Goal: Task Accomplishment & Management: Use online tool/utility

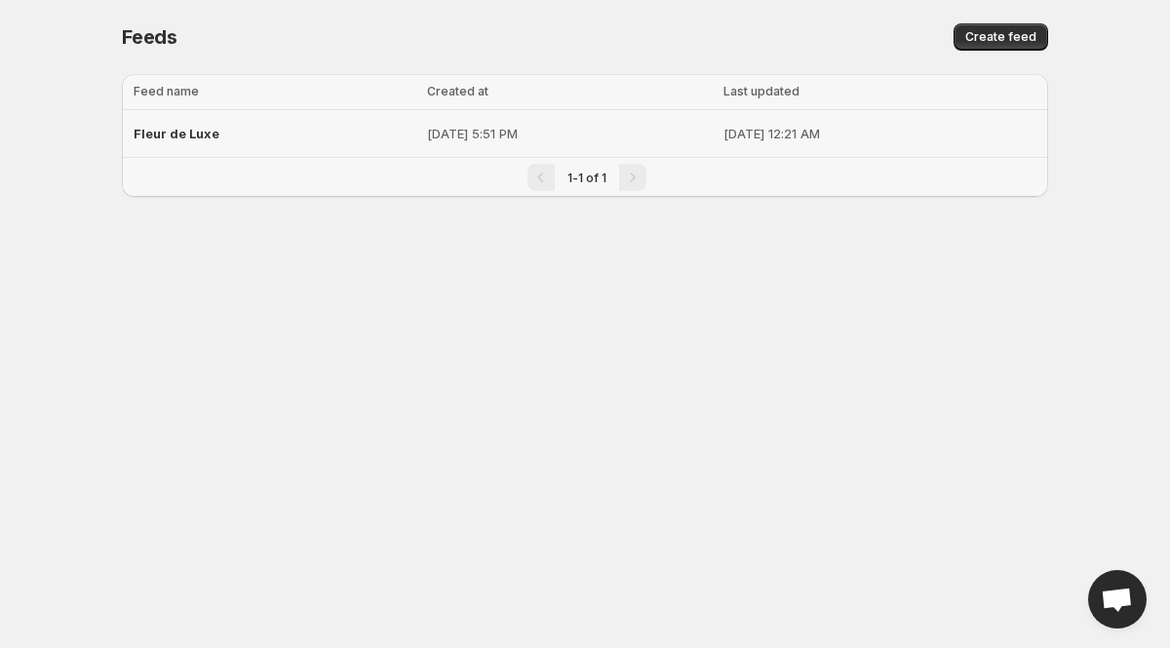
click at [282, 136] on div "Fleur de Luxe" at bounding box center [275, 133] width 282 height 35
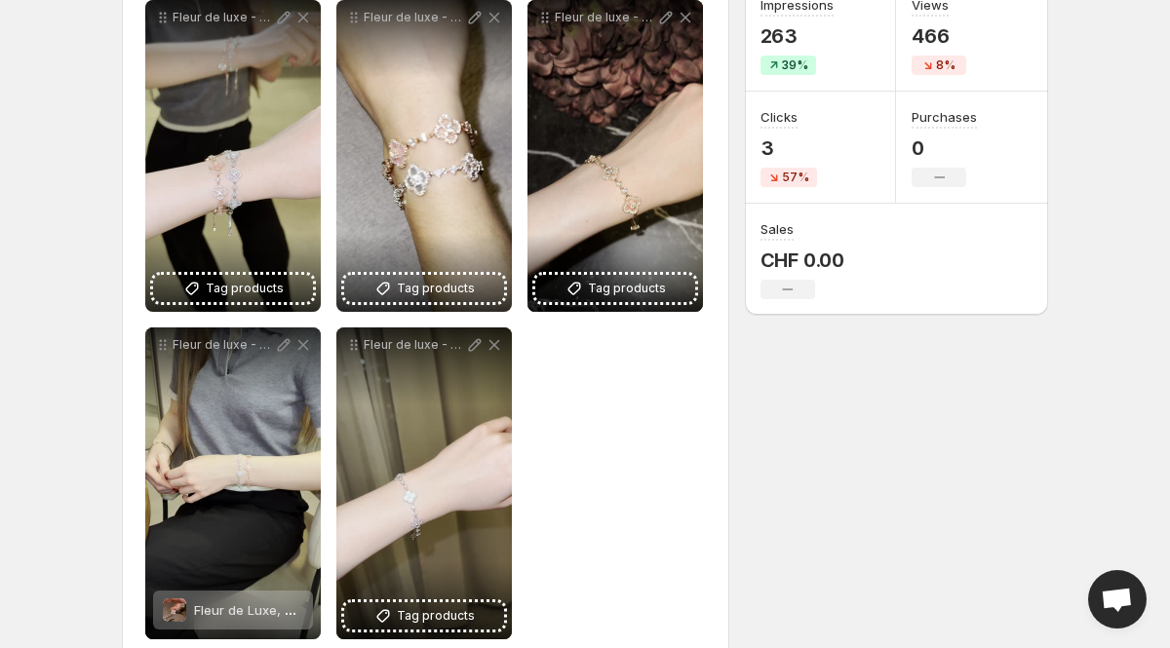
scroll to position [281, 0]
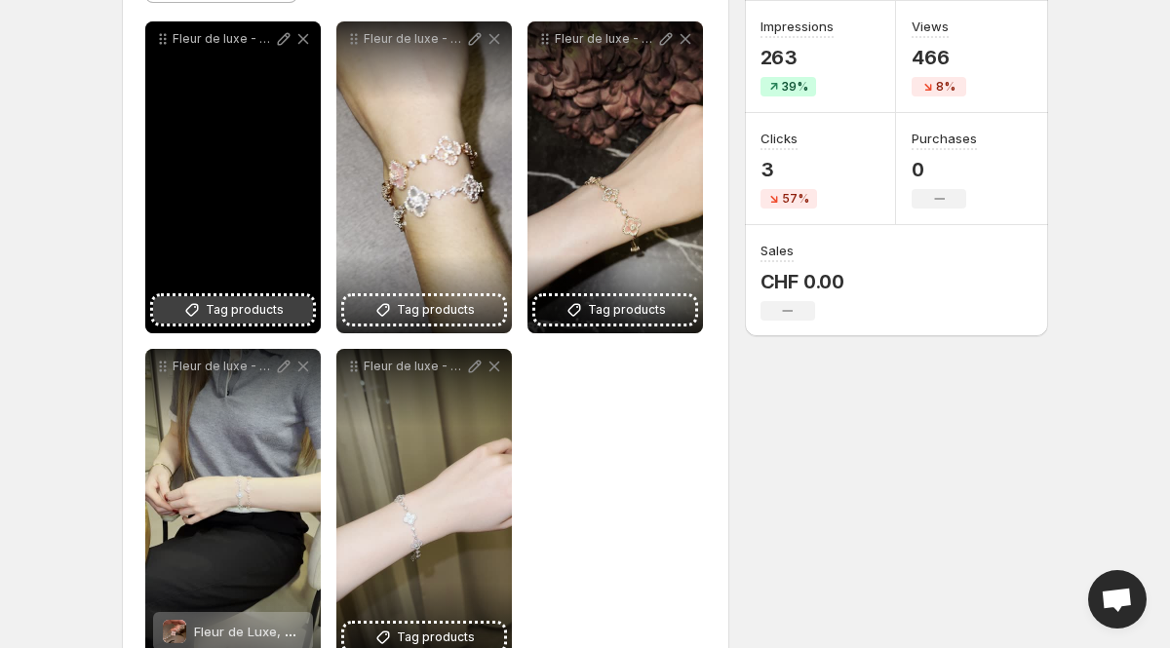
click at [263, 310] on span "Tag products" at bounding box center [245, 309] width 78 height 19
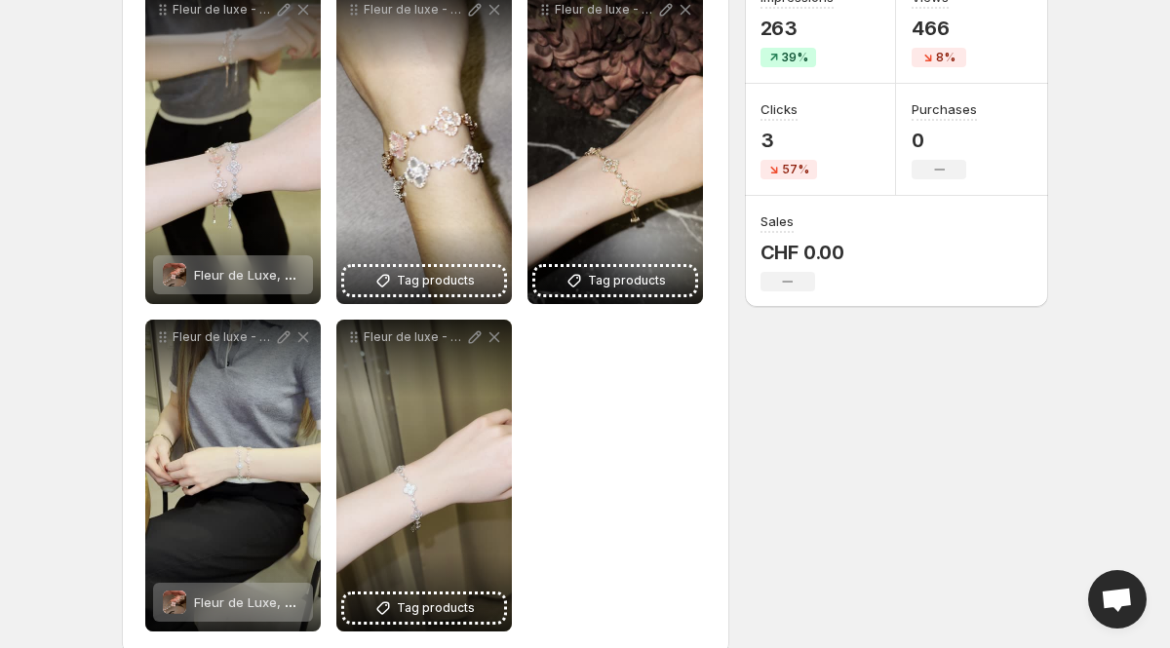
scroll to position [291, 0]
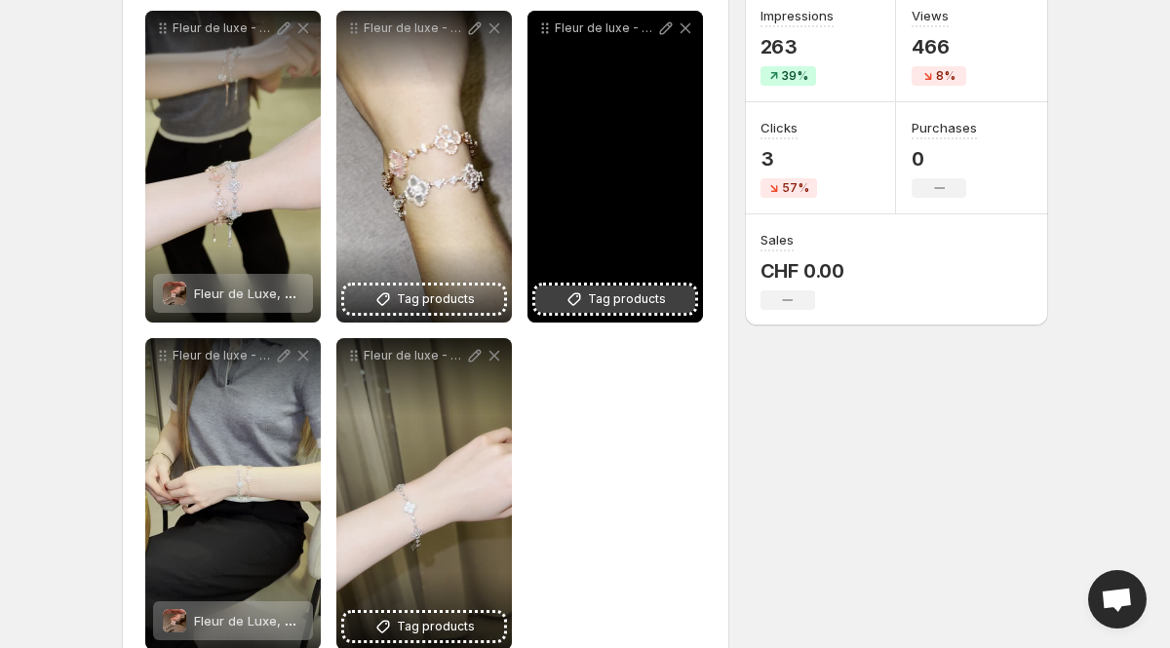
click at [588, 300] on button "Tag products" at bounding box center [615, 299] width 160 height 27
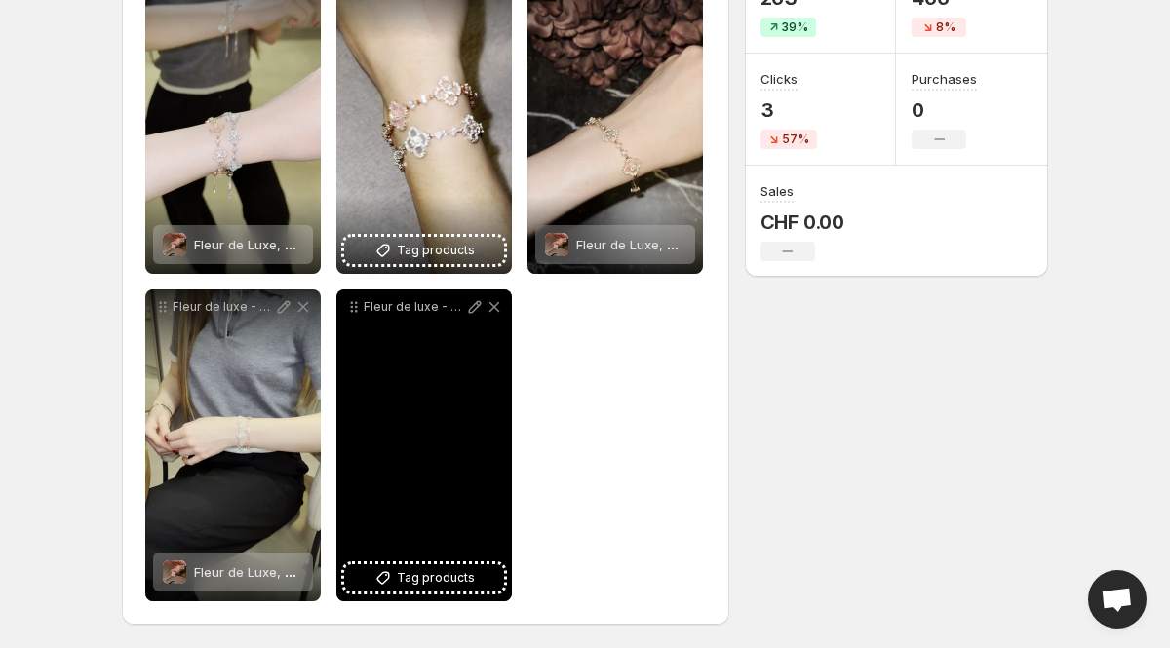
scroll to position [57, 0]
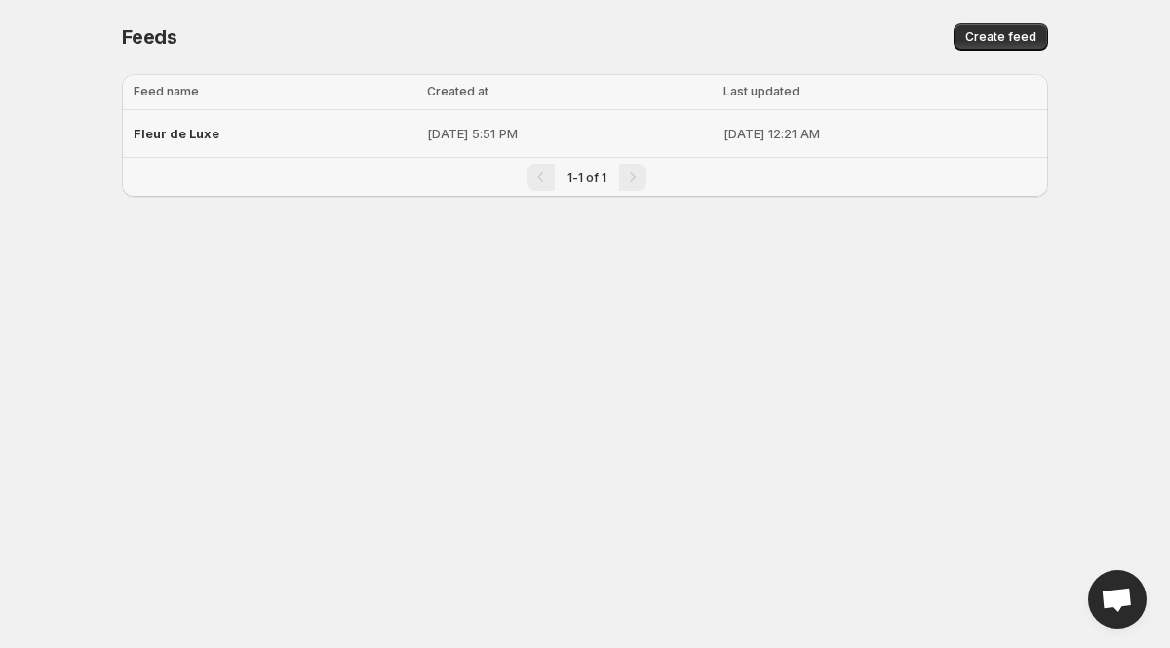
click at [241, 141] on div "Fleur de Luxe" at bounding box center [275, 133] width 282 height 35
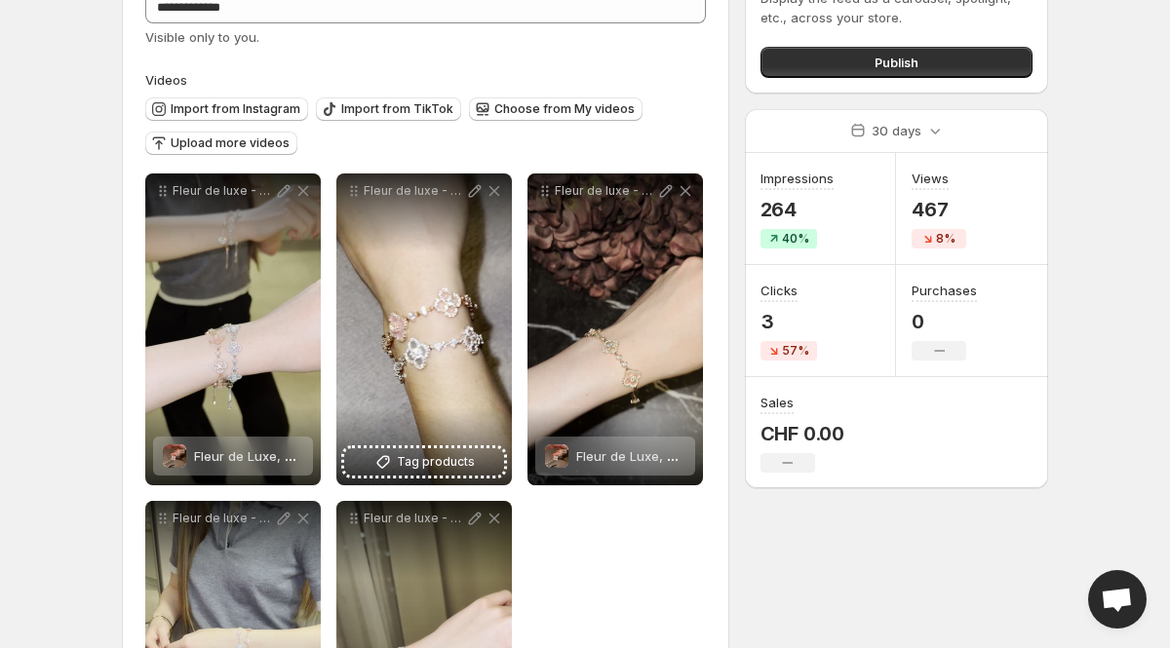
scroll to position [341, 0]
